Goal: Communication & Community: Answer question/provide support

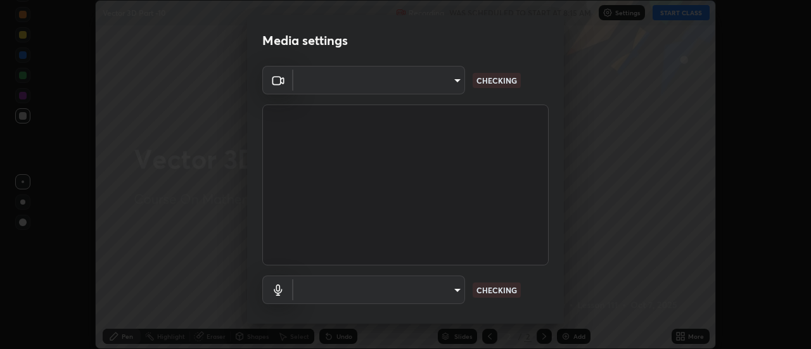
scroll to position [67, 0]
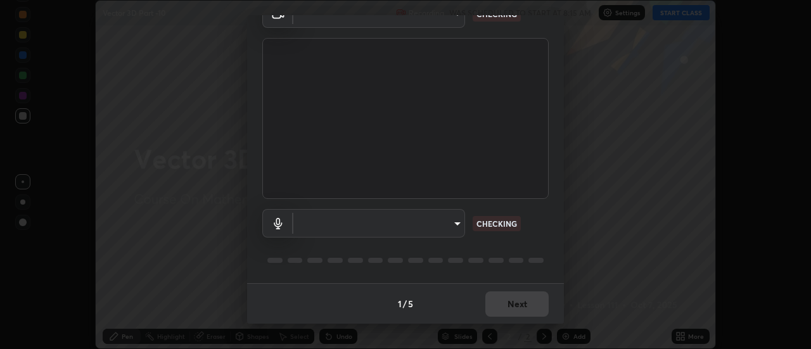
type input "0be616c92c2879d8fe19306c4b8383fc9b13f77197a30f876870ce6c7906effd"
type input "default"
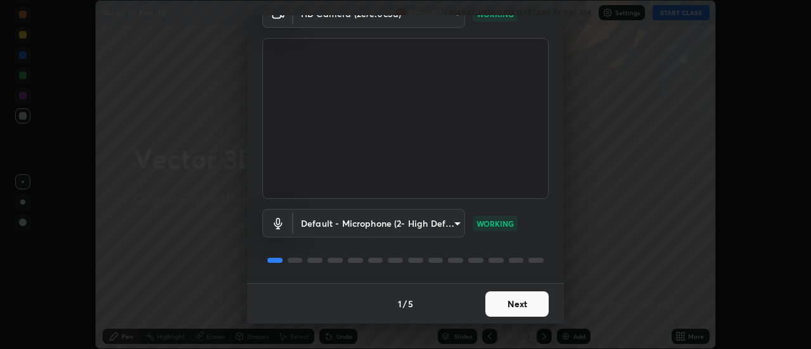
click at [527, 305] on button "Next" at bounding box center [516, 303] width 63 height 25
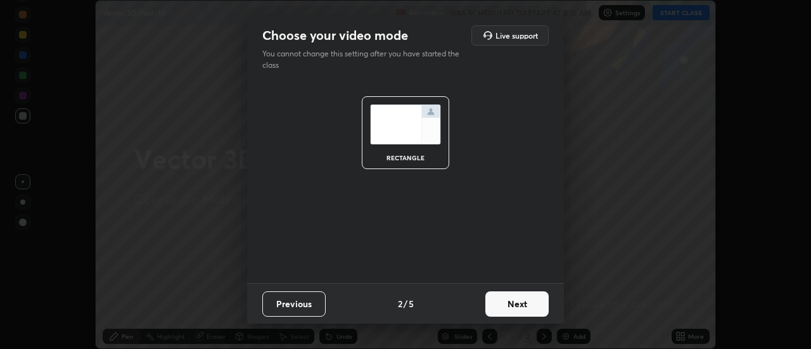
scroll to position [0, 0]
click at [521, 305] on button "Next" at bounding box center [516, 303] width 63 height 25
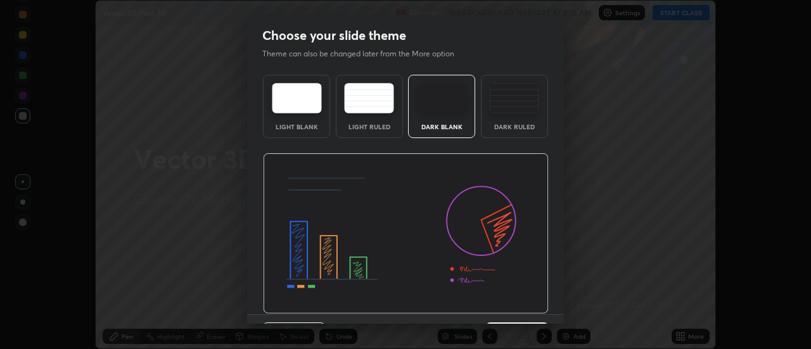
scroll to position [31, 0]
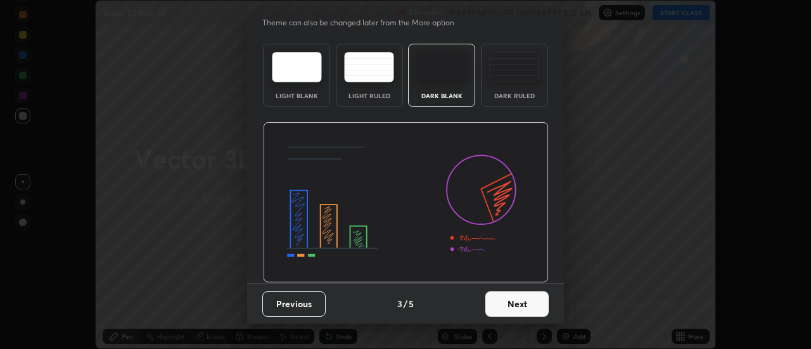
click at [515, 305] on button "Next" at bounding box center [516, 303] width 63 height 25
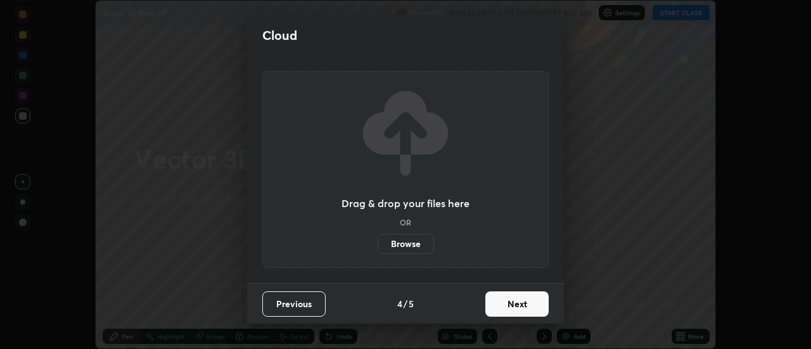
click at [521, 305] on button "Next" at bounding box center [516, 303] width 63 height 25
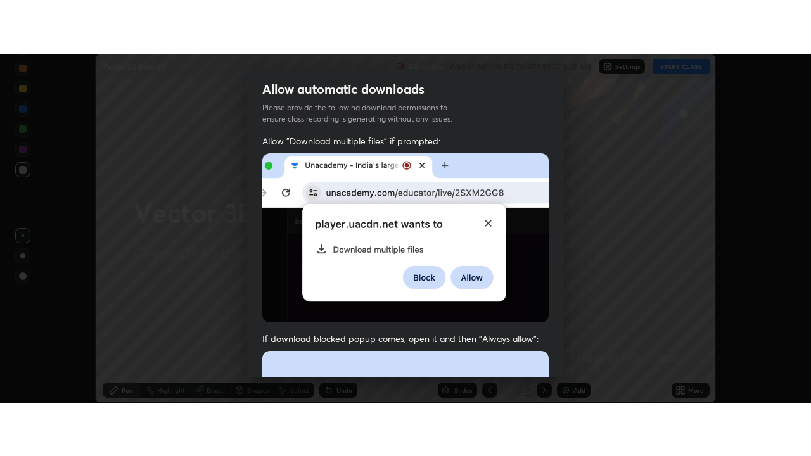
scroll to position [325, 0]
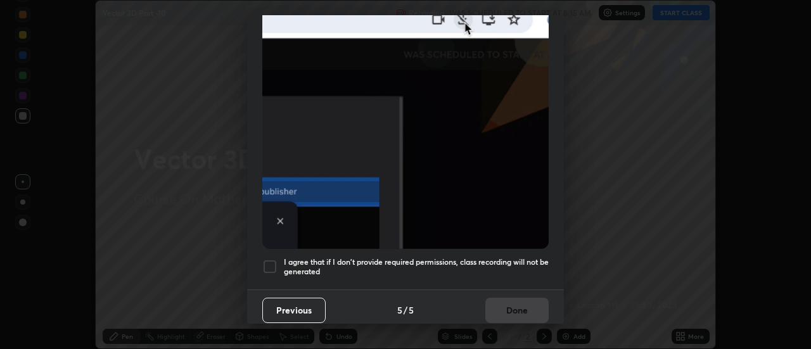
click at [272, 259] on div at bounding box center [269, 266] width 15 height 15
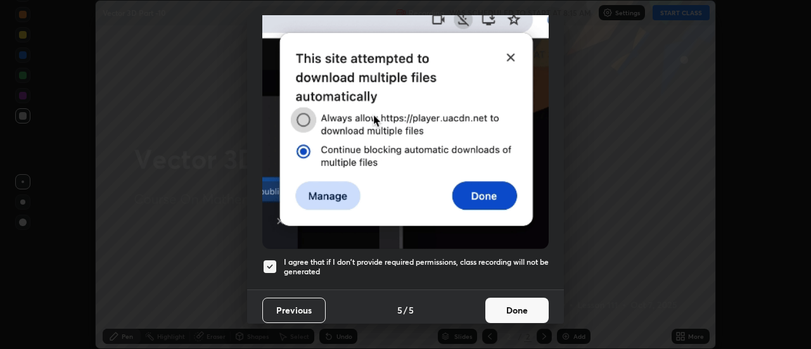
click at [524, 304] on button "Done" at bounding box center [516, 310] width 63 height 25
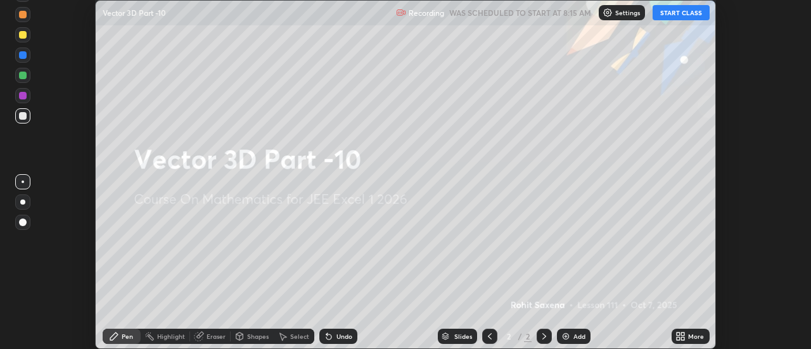
click at [682, 10] on button "START CLASS" at bounding box center [680, 12] width 57 height 15
click at [690, 336] on div "More" at bounding box center [696, 336] width 16 height 6
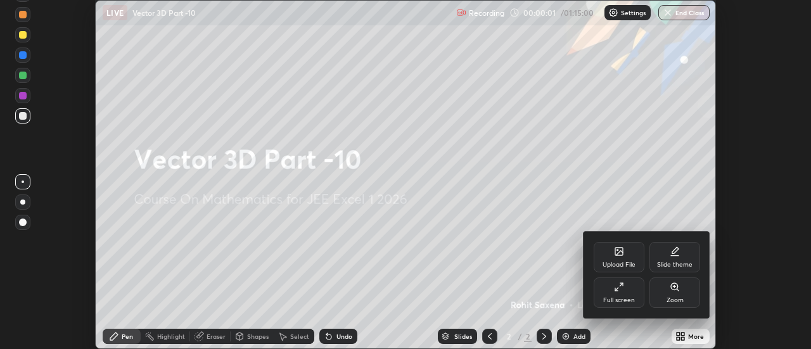
click at [620, 294] on div "Full screen" at bounding box center [618, 292] width 51 height 30
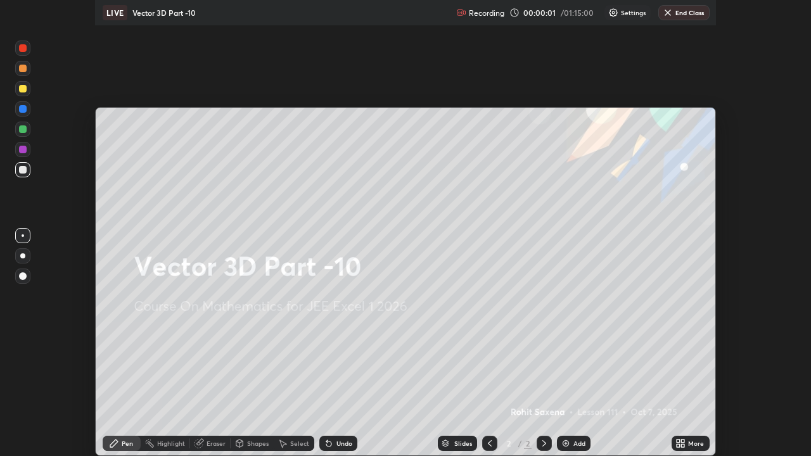
scroll to position [456, 811]
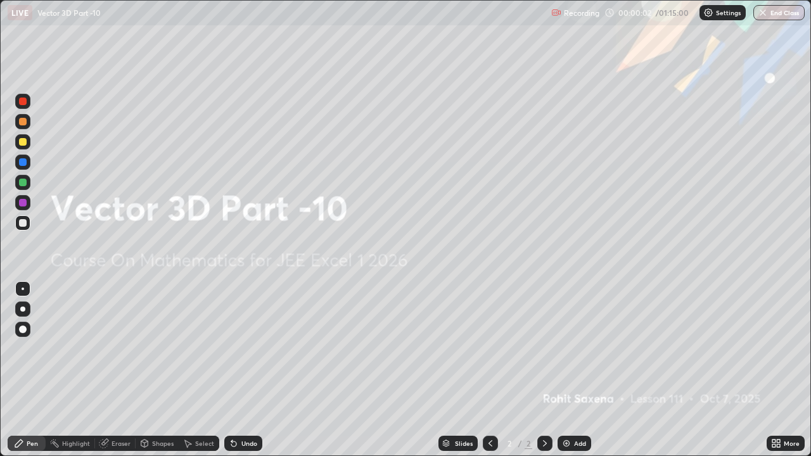
click at [574, 348] on div "Add" at bounding box center [580, 443] width 12 height 6
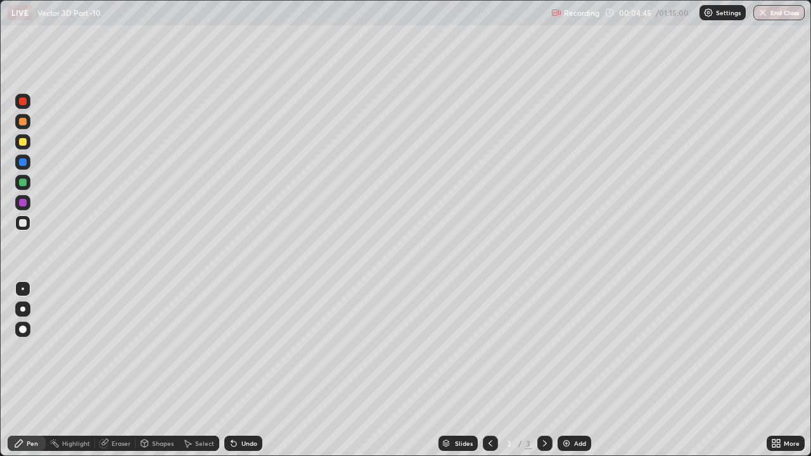
click at [22, 123] on div at bounding box center [23, 122] width 8 height 8
click at [249, 348] on div "Undo" at bounding box center [249, 443] width 16 height 6
click at [241, 348] on div "Undo" at bounding box center [249, 443] width 16 height 6
click at [244, 348] on div "Undo" at bounding box center [249, 443] width 16 height 6
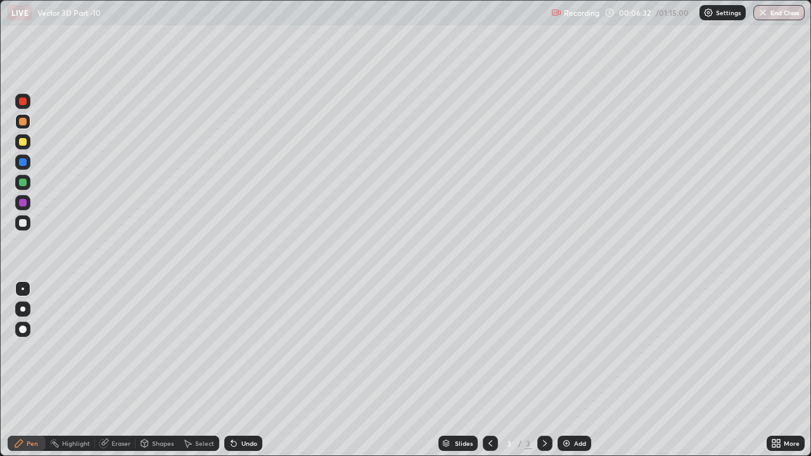
click at [26, 222] on div at bounding box center [23, 223] width 8 height 8
click at [570, 348] on img at bounding box center [566, 443] width 10 height 10
click at [23, 142] on div at bounding box center [23, 142] width 8 height 8
click at [28, 124] on div at bounding box center [22, 121] width 15 height 15
click at [20, 225] on div at bounding box center [23, 223] width 8 height 8
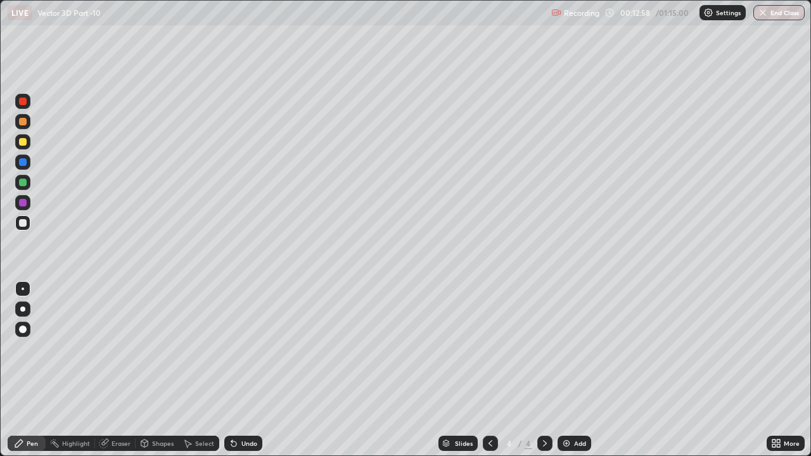
click at [253, 348] on div "Undo" at bounding box center [249, 443] width 16 height 6
click at [569, 348] on img at bounding box center [566, 443] width 10 height 10
click at [24, 143] on div at bounding box center [23, 142] width 8 height 8
click at [23, 203] on div at bounding box center [23, 203] width 8 height 8
click at [25, 124] on div at bounding box center [23, 122] width 8 height 8
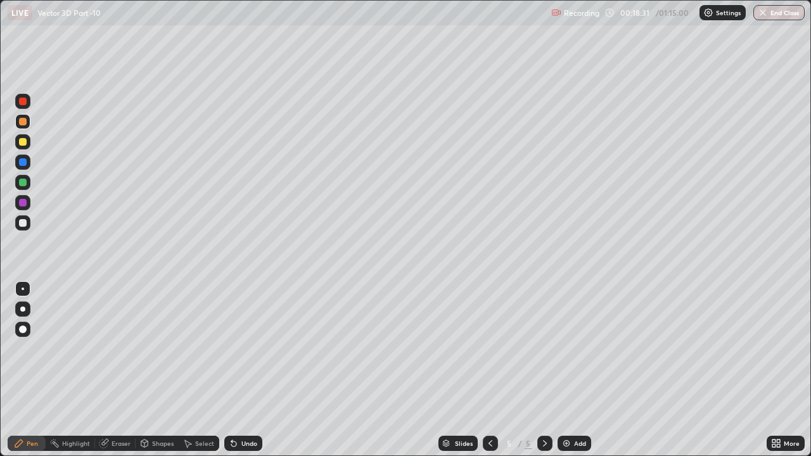
click at [29, 101] on div at bounding box center [22, 101] width 15 height 15
click at [23, 224] on div at bounding box center [23, 223] width 8 height 8
click at [25, 142] on div at bounding box center [23, 142] width 8 height 8
click at [575, 348] on div "Add" at bounding box center [580, 443] width 12 height 6
click at [25, 141] on div at bounding box center [23, 142] width 8 height 8
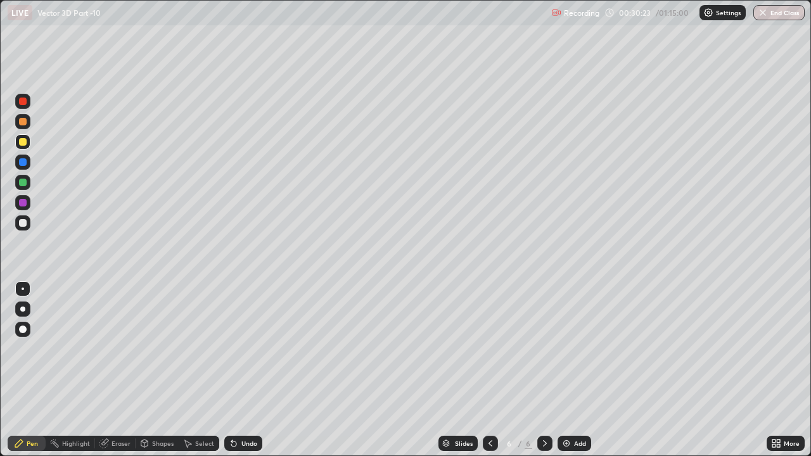
click at [25, 224] on div at bounding box center [23, 223] width 8 height 8
click at [26, 202] on div at bounding box center [23, 203] width 8 height 8
click at [25, 125] on div at bounding box center [23, 122] width 8 height 8
click at [19, 220] on div at bounding box center [23, 223] width 8 height 8
click at [242, 348] on div "Undo" at bounding box center [243, 443] width 38 height 15
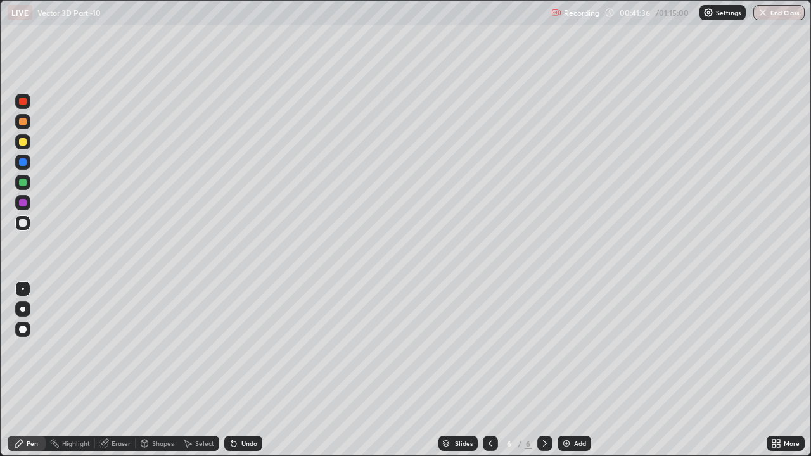
click at [574, 348] on div "Add" at bounding box center [580, 443] width 12 height 6
click at [23, 142] on div at bounding box center [23, 142] width 8 height 8
click at [574, 348] on div "Add" at bounding box center [580, 443] width 12 height 6
click at [248, 348] on div "Undo" at bounding box center [249, 443] width 16 height 6
click at [28, 224] on div at bounding box center [22, 222] width 15 height 15
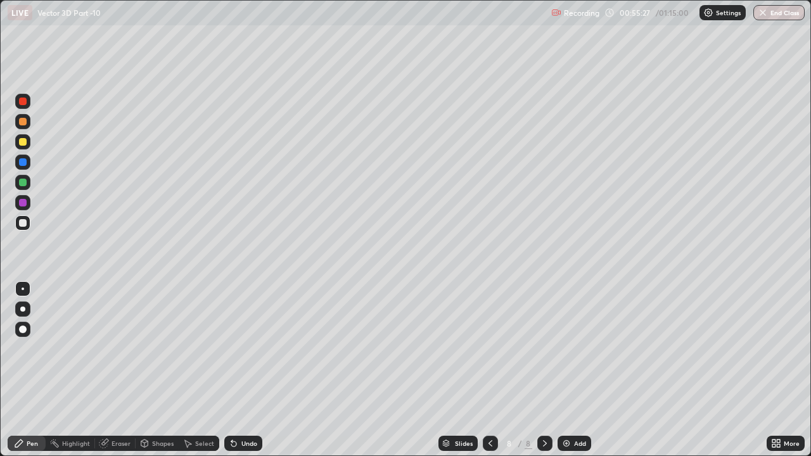
click at [241, 348] on div "Undo" at bounding box center [249, 443] width 16 height 6
click at [239, 348] on div "Undo" at bounding box center [243, 443] width 38 height 15
click at [241, 348] on div "Undo" at bounding box center [249, 443] width 16 height 6
click at [239, 348] on div "Undo" at bounding box center [243, 443] width 38 height 15
click at [238, 348] on div "Undo" at bounding box center [243, 443] width 38 height 15
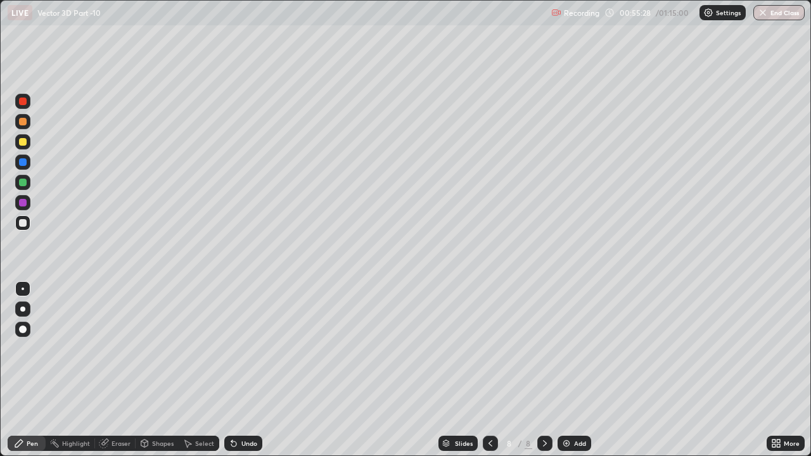
click at [243, 348] on div "Undo" at bounding box center [243, 443] width 38 height 15
click at [246, 348] on div "Undo" at bounding box center [243, 443] width 38 height 15
click at [247, 348] on div "Undo" at bounding box center [243, 443] width 38 height 15
click at [248, 348] on div "Undo" at bounding box center [243, 443] width 38 height 15
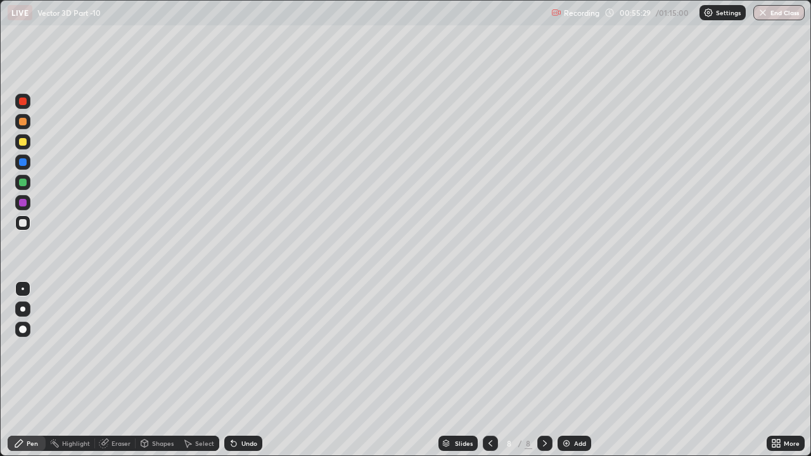
click at [249, 348] on div "Undo" at bounding box center [243, 443] width 38 height 15
click at [248, 348] on div "Undo" at bounding box center [243, 443] width 38 height 15
click at [246, 348] on div "Undo" at bounding box center [243, 443] width 38 height 15
click at [20, 123] on div at bounding box center [23, 122] width 8 height 8
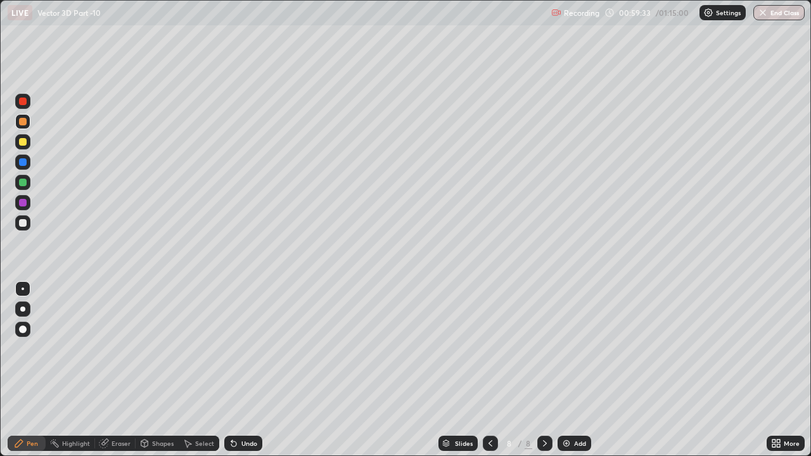
click at [23, 223] on div at bounding box center [23, 223] width 8 height 8
click at [569, 348] on img at bounding box center [566, 443] width 10 height 10
click at [246, 348] on div "Undo" at bounding box center [249, 443] width 16 height 6
click at [24, 164] on div at bounding box center [23, 162] width 8 height 8
click at [29, 224] on div at bounding box center [22, 222] width 15 height 15
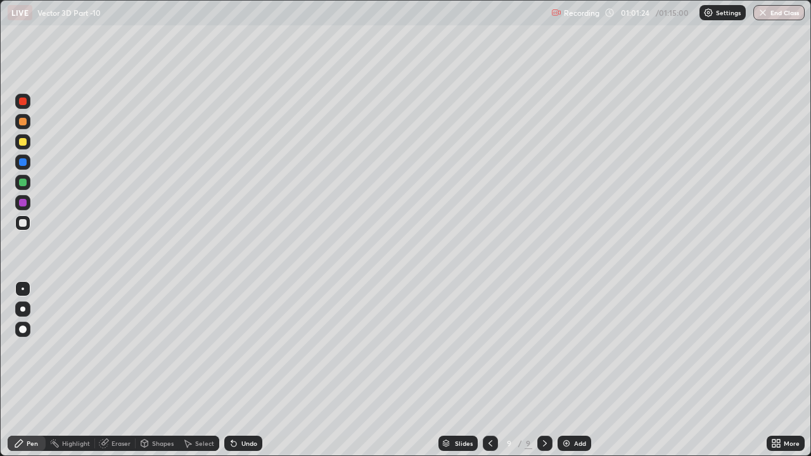
click at [248, 348] on div "Undo" at bounding box center [249, 443] width 16 height 6
click at [231, 348] on icon at bounding box center [231, 440] width 1 height 1
click at [236, 348] on icon at bounding box center [234, 443] width 10 height 10
click at [239, 348] on div "Undo" at bounding box center [243, 443] width 38 height 15
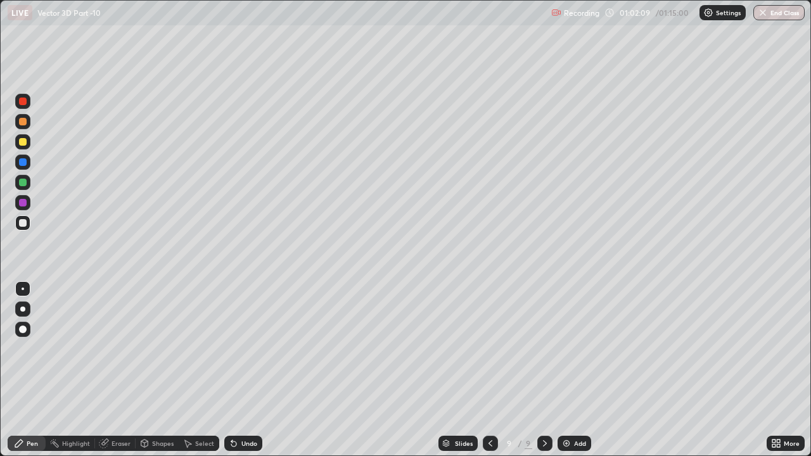
click at [239, 348] on div "Undo" at bounding box center [243, 443] width 38 height 15
click at [238, 348] on div "Undo" at bounding box center [243, 443] width 38 height 15
click at [239, 348] on div "Undo" at bounding box center [243, 443] width 38 height 15
click at [238, 348] on div "Undo" at bounding box center [243, 443] width 38 height 15
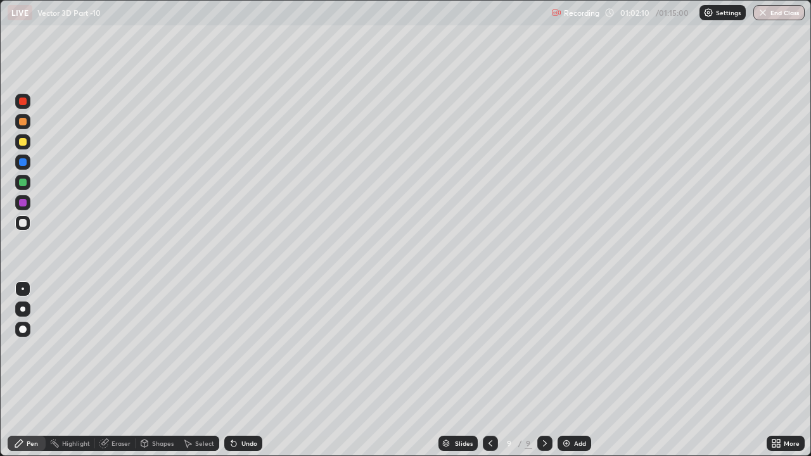
click at [237, 348] on div "Undo" at bounding box center [243, 443] width 38 height 15
click at [239, 348] on div "Undo" at bounding box center [243, 443] width 38 height 15
click at [248, 348] on div "Undo" at bounding box center [249, 443] width 16 height 6
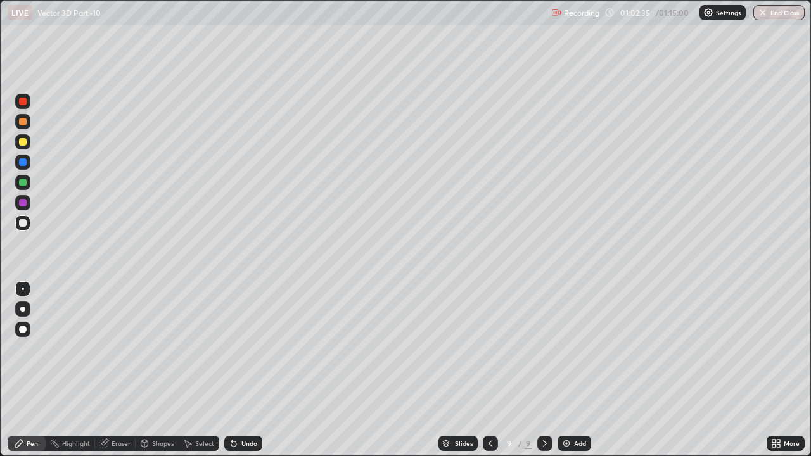
click at [246, 348] on div "Undo" at bounding box center [249, 443] width 16 height 6
click at [25, 140] on div at bounding box center [23, 142] width 8 height 8
click at [574, 348] on div "Add" at bounding box center [580, 443] width 12 height 6
click at [25, 102] on div at bounding box center [23, 102] width 8 height 8
click at [27, 222] on div at bounding box center [22, 222] width 15 height 15
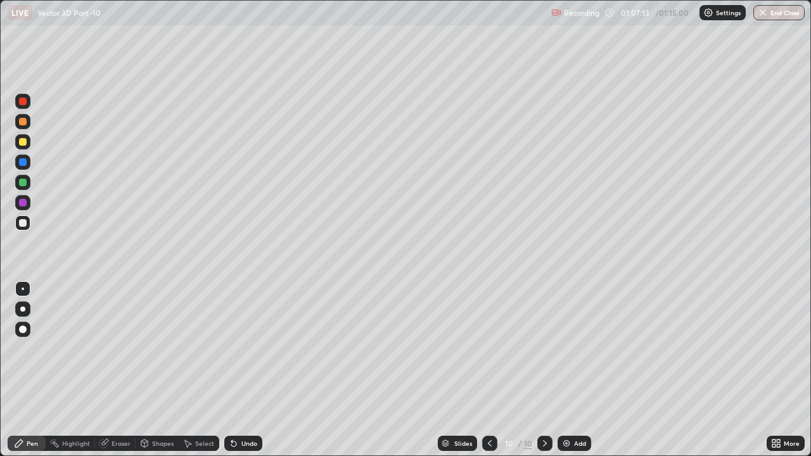
click at [26, 144] on div at bounding box center [23, 142] width 8 height 8
click at [30, 126] on div at bounding box center [22, 121] width 15 height 15
click at [248, 348] on div "Undo" at bounding box center [243, 443] width 38 height 15
click at [25, 223] on div at bounding box center [23, 223] width 8 height 8
click at [24, 139] on div at bounding box center [23, 142] width 8 height 8
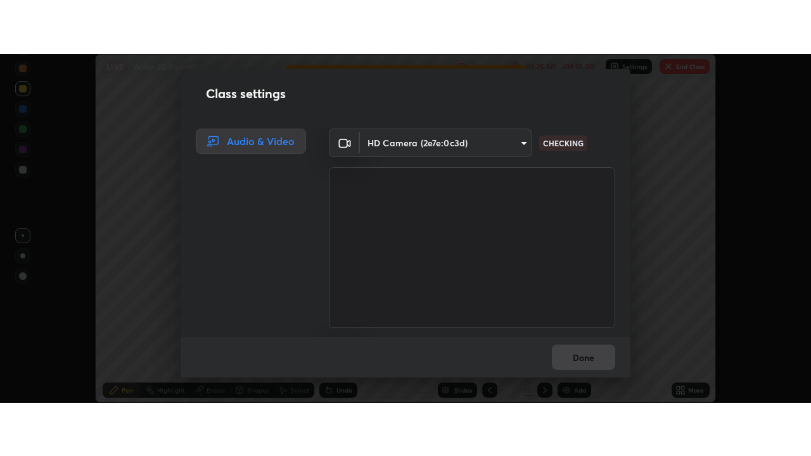
scroll to position [79, 0]
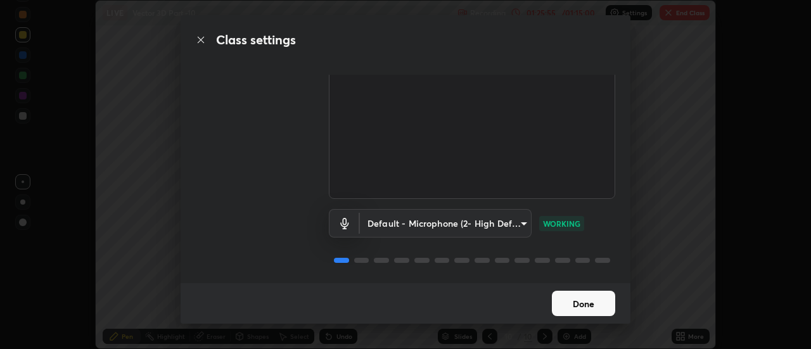
click at [583, 298] on button "Done" at bounding box center [583, 303] width 63 height 25
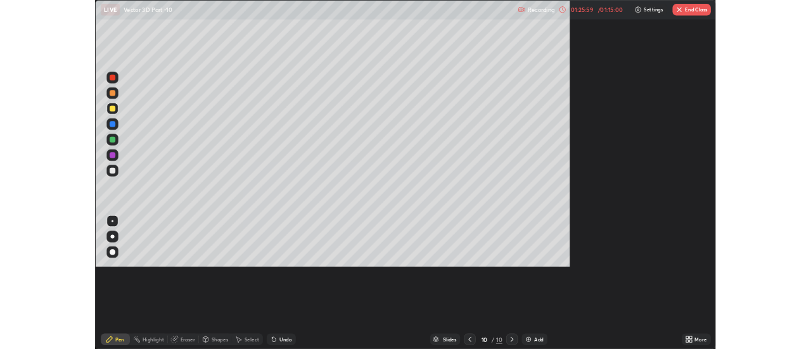
scroll to position [456, 811]
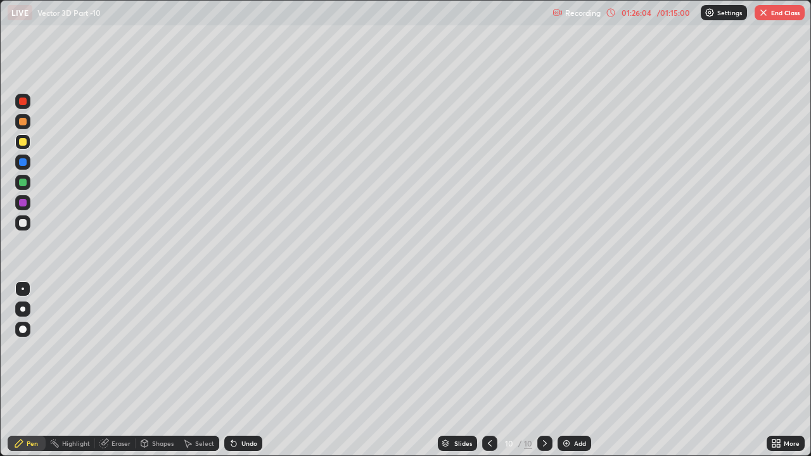
click at [25, 143] on div at bounding box center [23, 142] width 8 height 8
click at [22, 203] on div at bounding box center [23, 203] width 8 height 8
click at [789, 17] on button "End Class" at bounding box center [779, 12] width 50 height 15
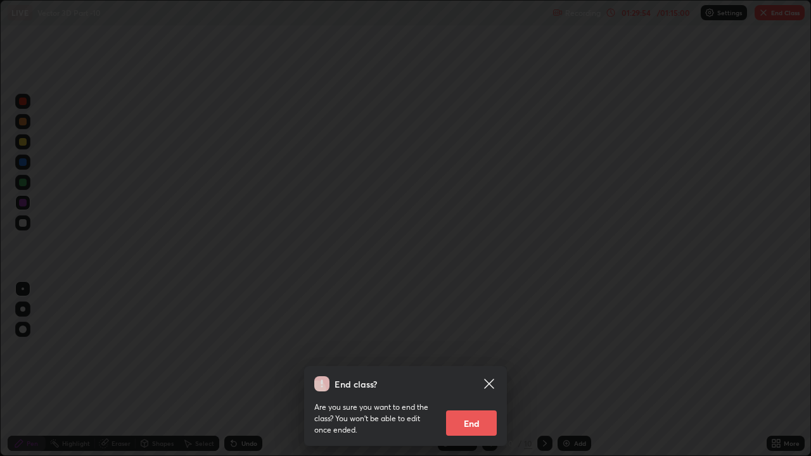
click at [487, 348] on button "End" at bounding box center [471, 422] width 51 height 25
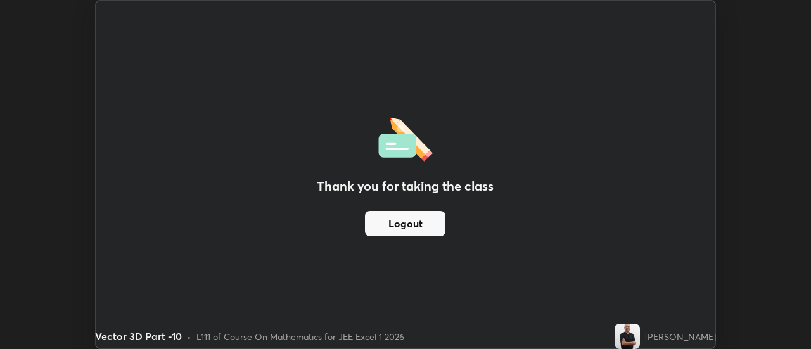
scroll to position [62991, 62529]
